Goal: Navigation & Orientation: Understand site structure

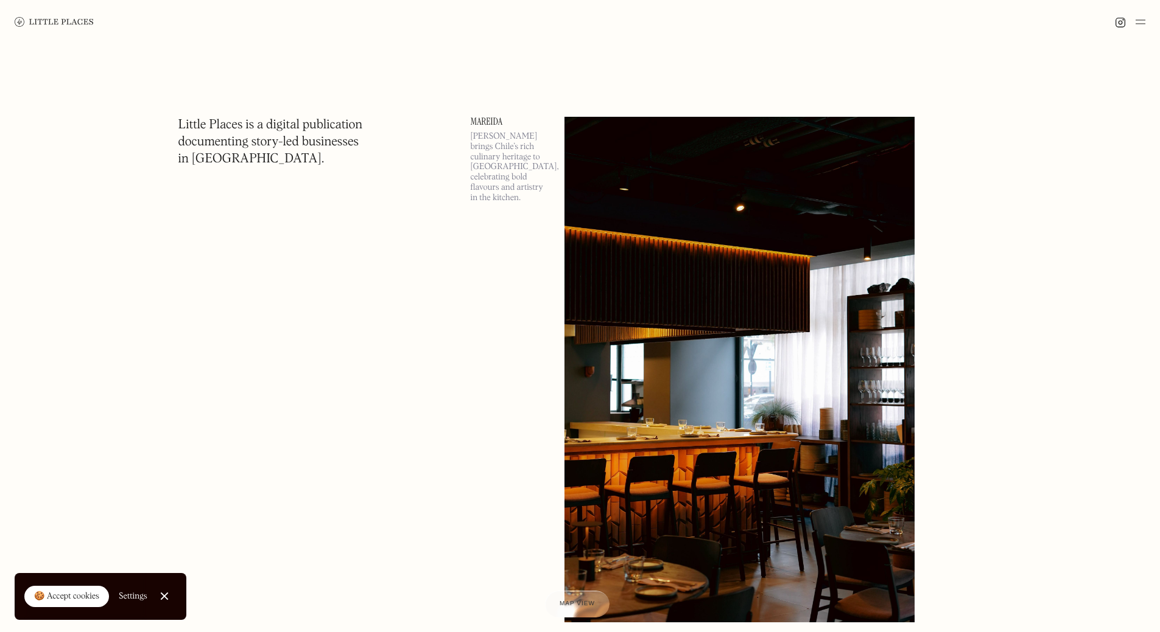
click at [62, 18] on img at bounding box center [54, 22] width 79 height 10
click at [57, 17] on img at bounding box center [54, 22] width 79 height 10
click at [1133, 21] on div at bounding box center [1130, 22] width 30 height 15
click at [1139, 21] on img at bounding box center [1140, 22] width 10 height 15
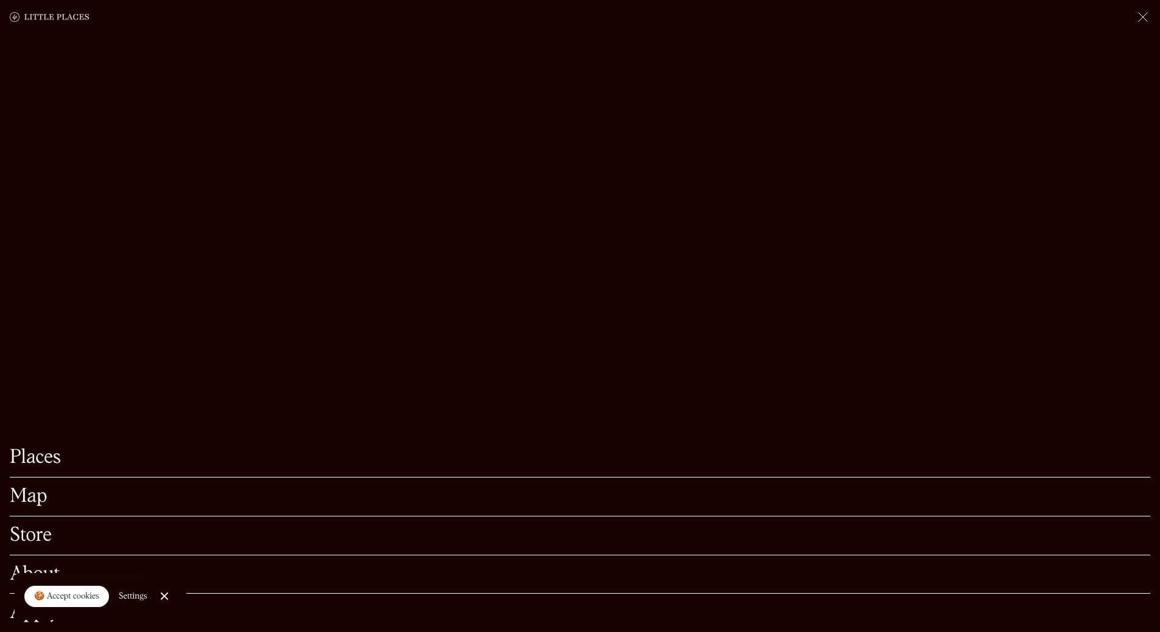
scroll to position [61, 0]
click at [26, 488] on link "Map" at bounding box center [580, 497] width 1140 height 19
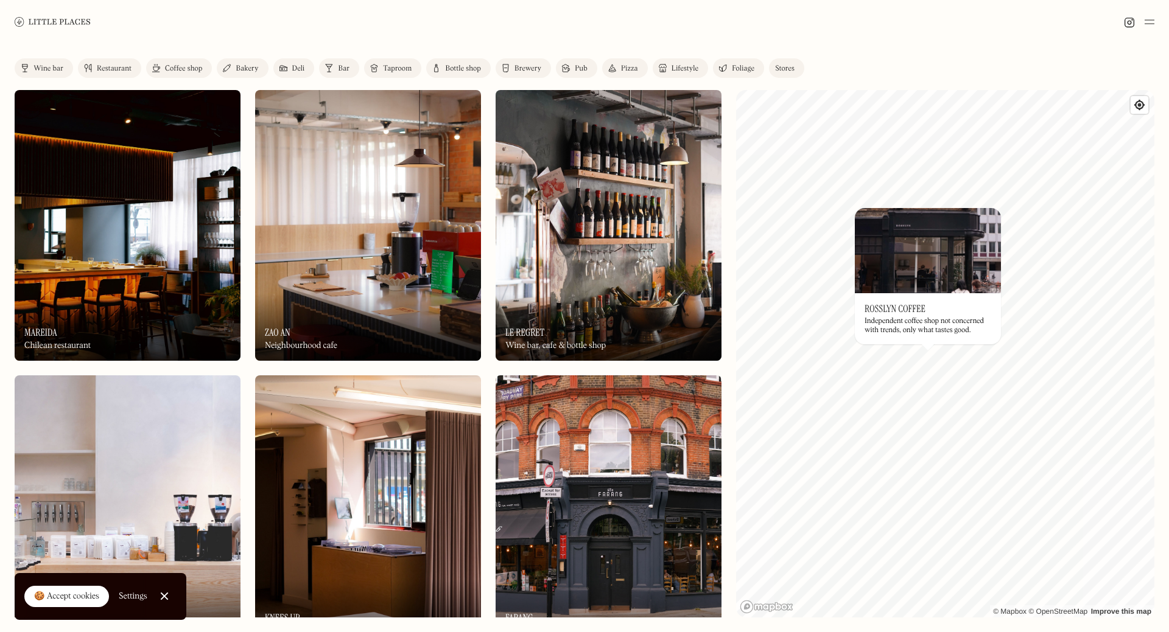
click at [41, 18] on img at bounding box center [53, 21] width 76 height 9
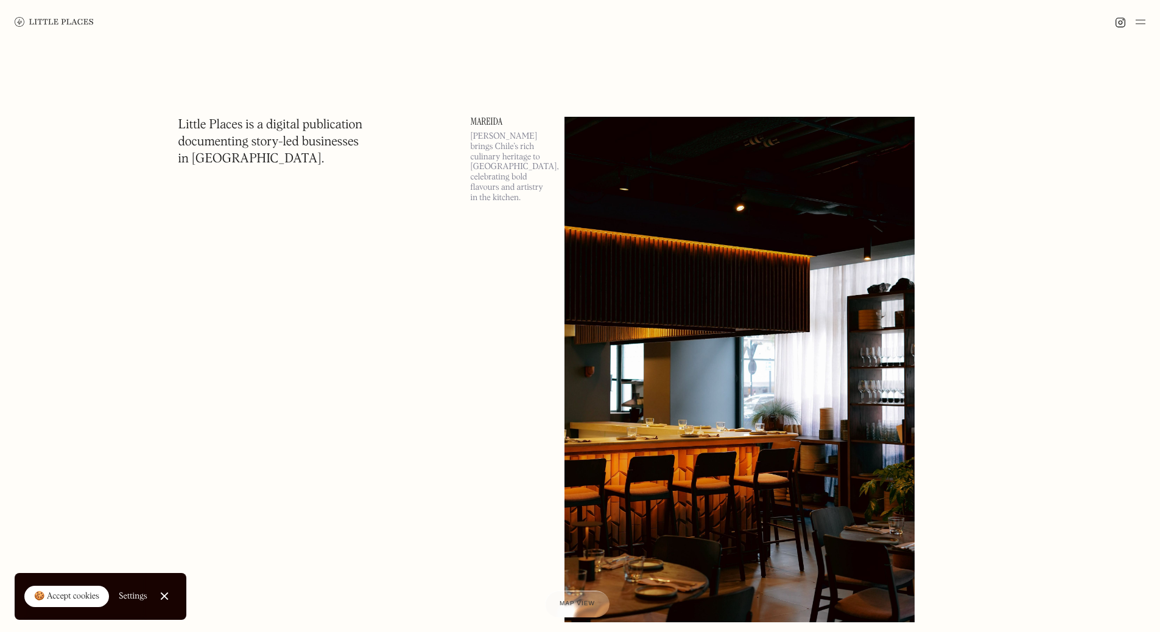
click at [1141, 23] on img at bounding box center [1140, 22] width 10 height 15
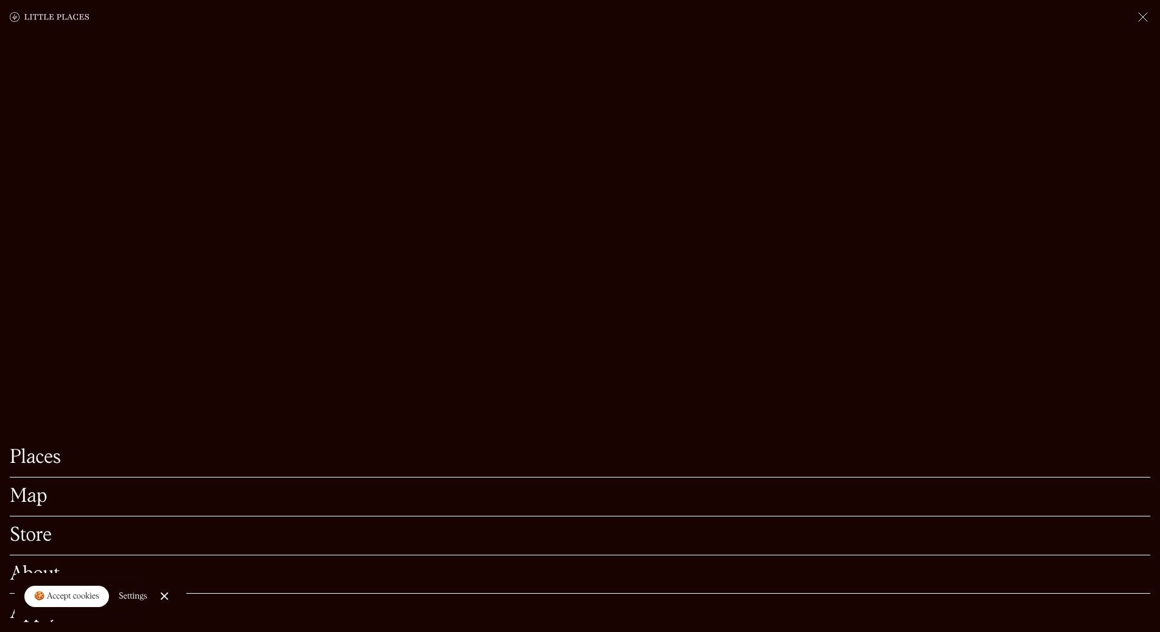
scroll to position [304, 0]
click at [51, 566] on link "About" at bounding box center [580, 575] width 1140 height 19
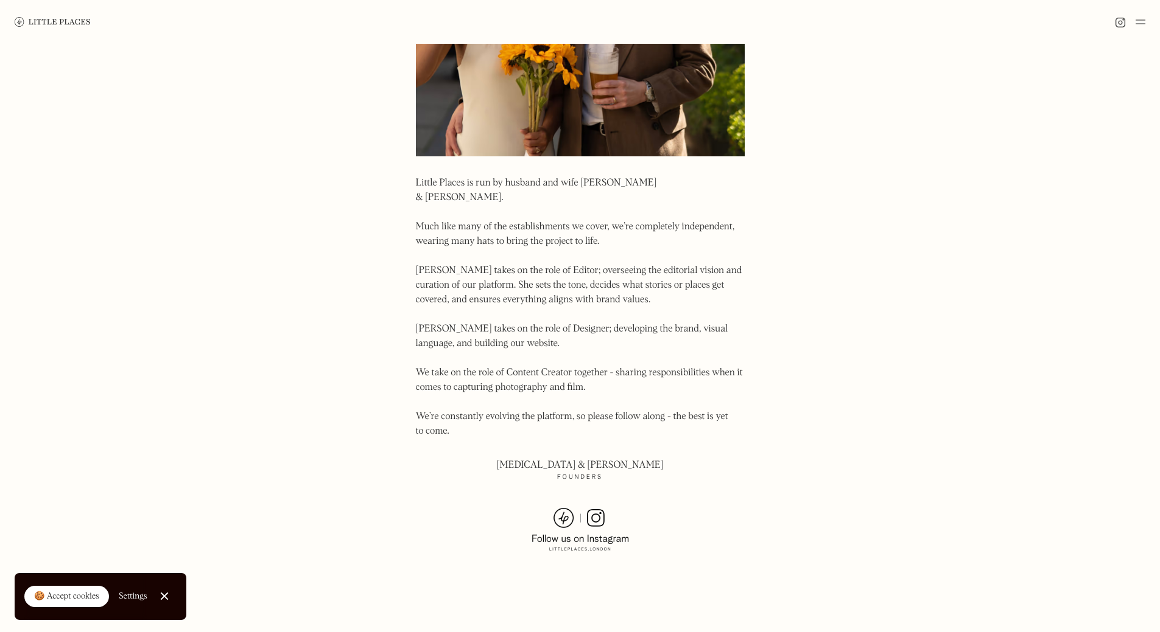
scroll to position [656, 0]
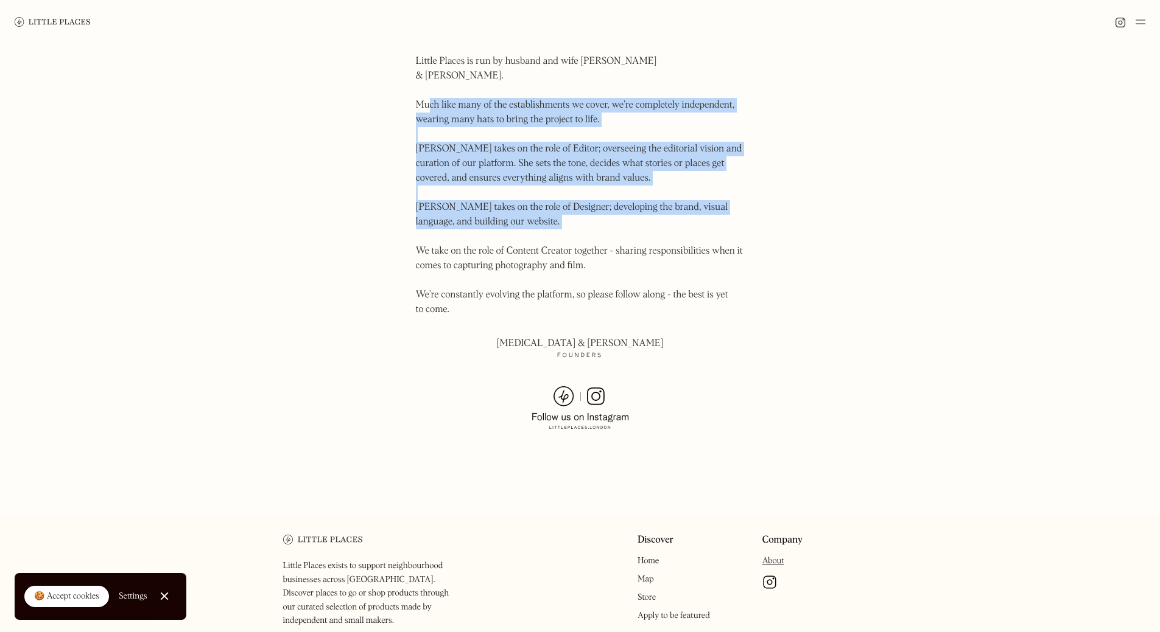
drag, startPoint x: 431, startPoint y: 94, endPoint x: 238, endPoint y: 221, distance: 230.8
click at [238, 221] on body "Places Map Store About Apply 🍪 Accept cookies Settings Close Cookie Popup Close…" at bounding box center [580, 33] width 1160 height 1378
click at [245, 218] on body "Places Map Store About Apply 🍪 Accept cookies Settings Close Cookie Popup Close…" at bounding box center [580, 33] width 1160 height 1378
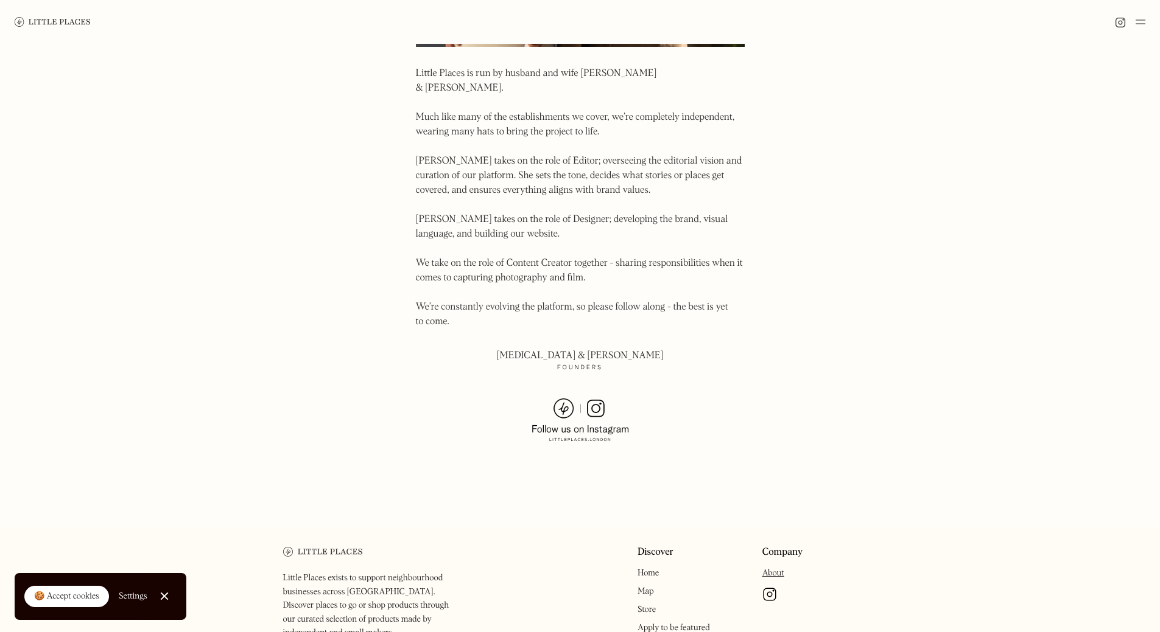
scroll to position [716, 0]
